Goal: Task Accomplishment & Management: Use online tool/utility

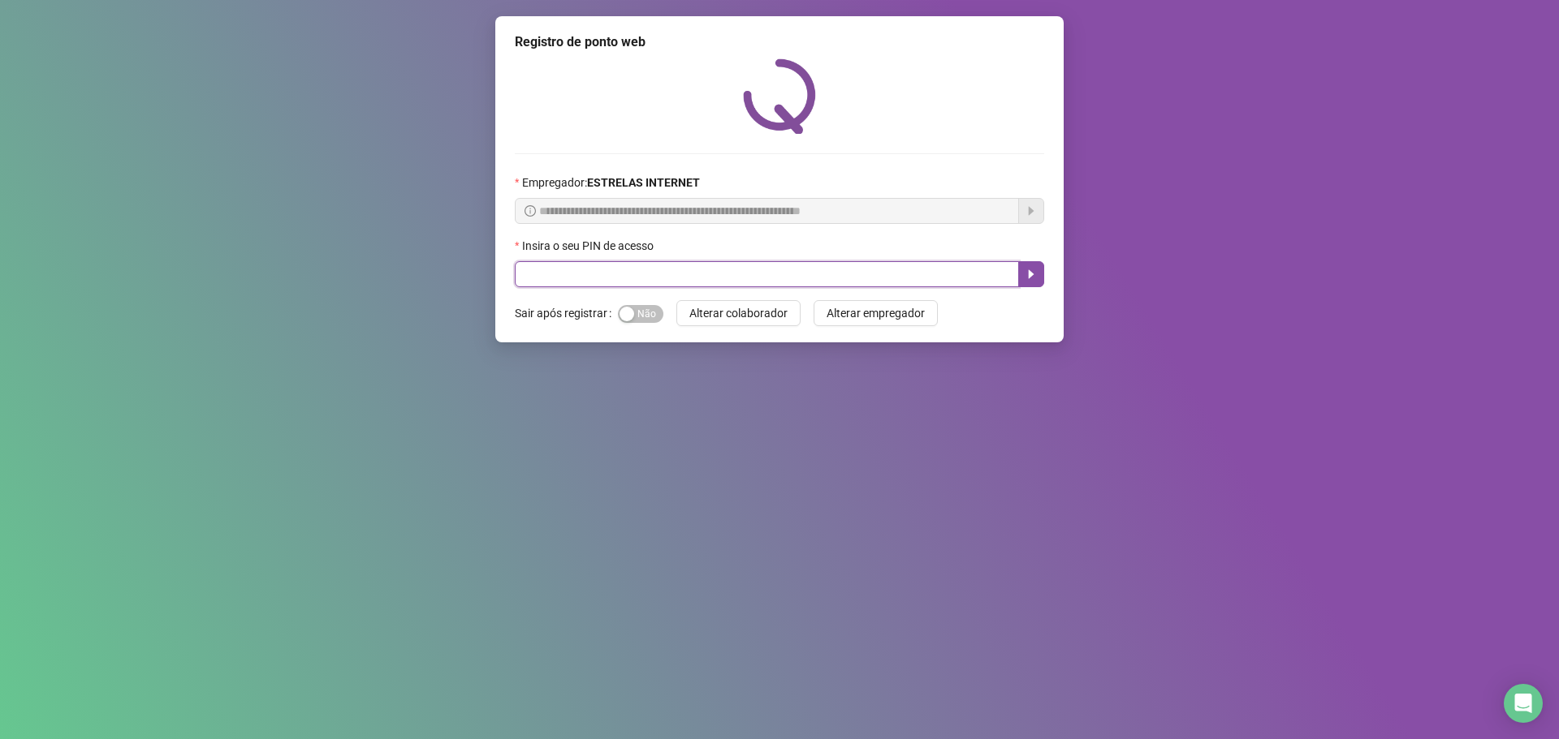
click at [839, 267] on input "text" at bounding box center [767, 274] width 504 height 26
type input "*****"
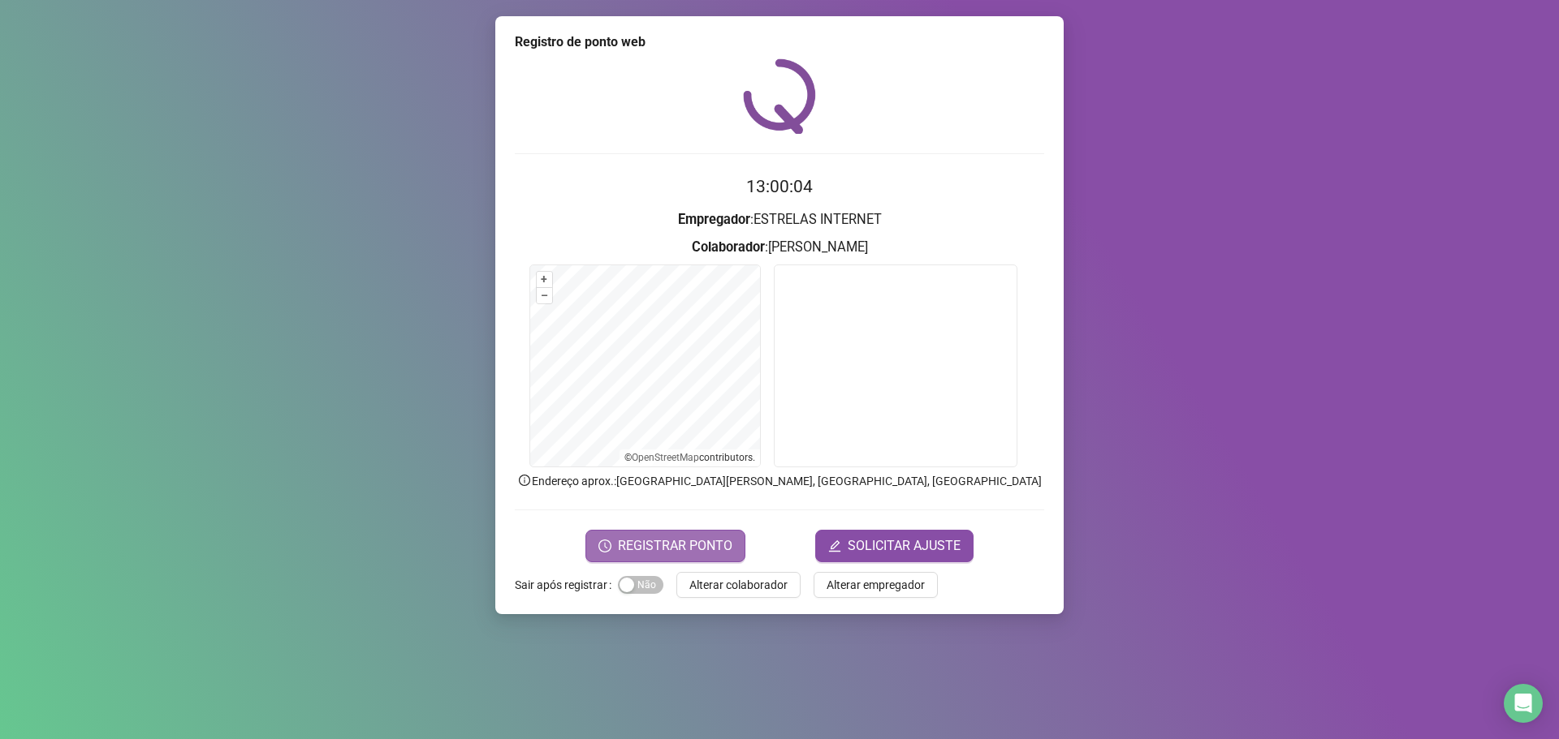
click at [656, 545] on span "REGISTRAR PONTO" at bounding box center [675, 546] width 114 height 19
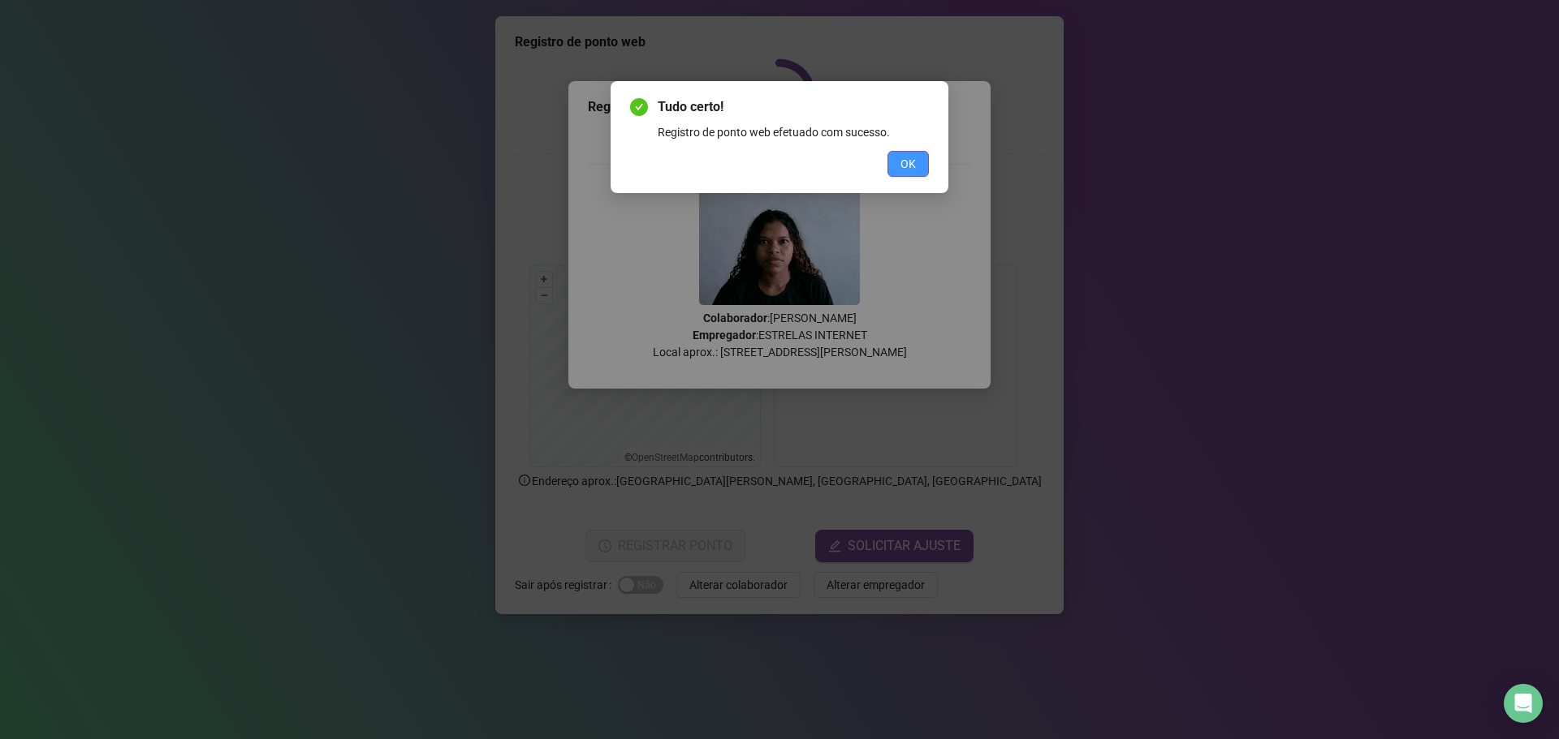
click at [903, 166] on span "OK" at bounding box center [907, 164] width 15 height 18
